Goal: Task Accomplishment & Management: Complete application form

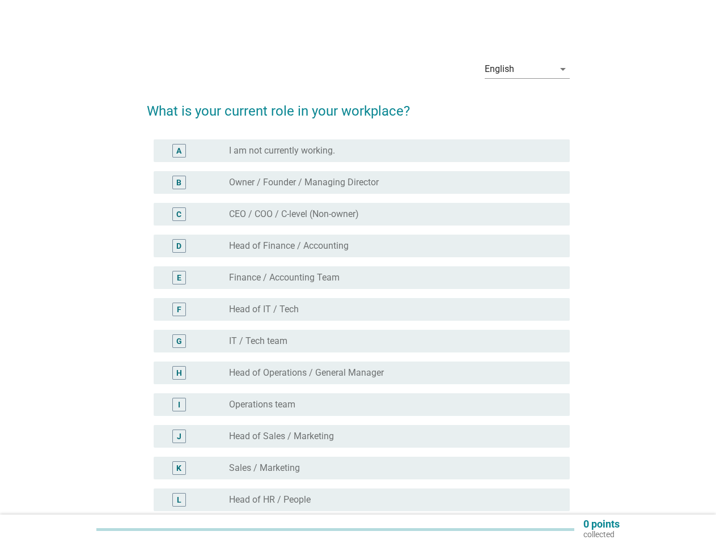
click at [358, 293] on div "E radio_button_unchecked Finance / Accounting Team" at bounding box center [358, 278] width 423 height 32
click at [527, 69] on div "English" at bounding box center [518, 69] width 69 height 18
click at [358, 339] on div "radio_button_unchecked IT / Tech team" at bounding box center [390, 340] width 322 height 11
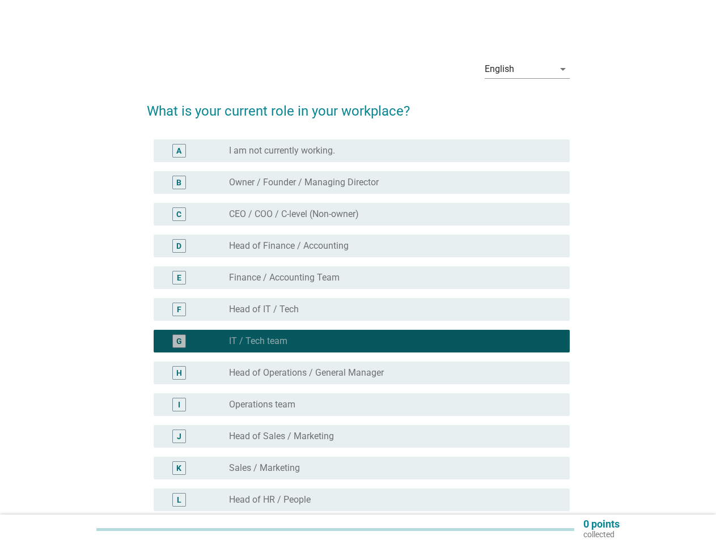
click at [358, 339] on div "radio_button_checked IT / Tech team" at bounding box center [390, 340] width 322 height 11
click at [361, 151] on div "radio_button_unchecked I am not currently working." at bounding box center [390, 150] width 322 height 11
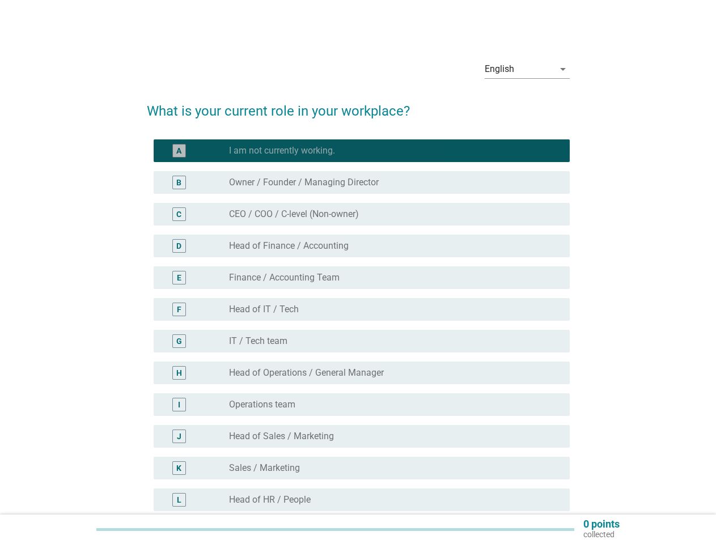
click at [283, 151] on label "I am not currently working." at bounding box center [282, 150] width 106 height 11
click at [361, 182] on label "Owner / Founder / Managing Director" at bounding box center [304, 182] width 150 height 11
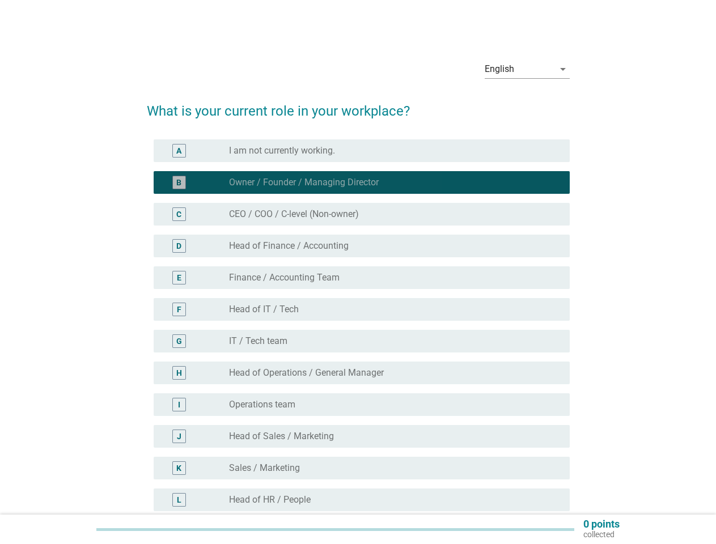
click at [305, 182] on label "Owner / Founder / Managing Director" at bounding box center [304, 182] width 150 height 11
click at [361, 214] on div "radio_button_unchecked CEO / COO / C-level (Non-owner)" at bounding box center [390, 213] width 322 height 11
click at [295, 214] on label "CEO / COO / C-level (Non-owner)" at bounding box center [294, 213] width 130 height 11
